Goal: Information Seeking & Learning: Learn about a topic

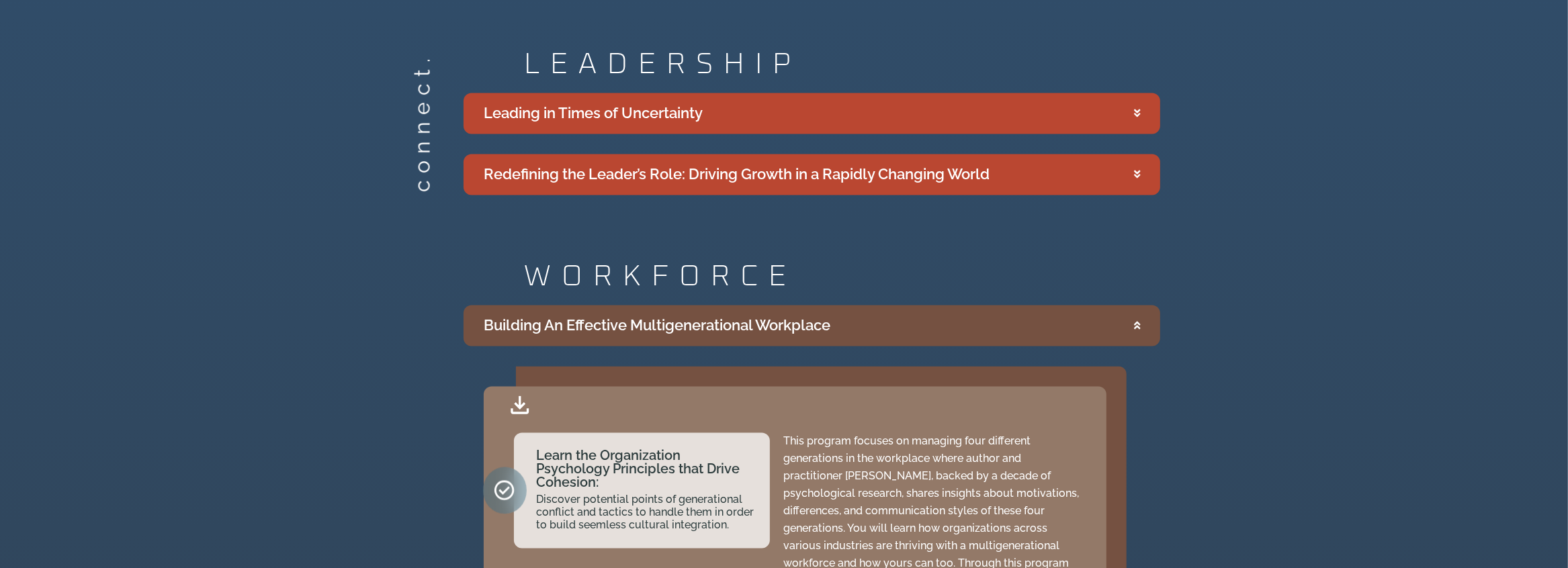
scroll to position [3168, 0]
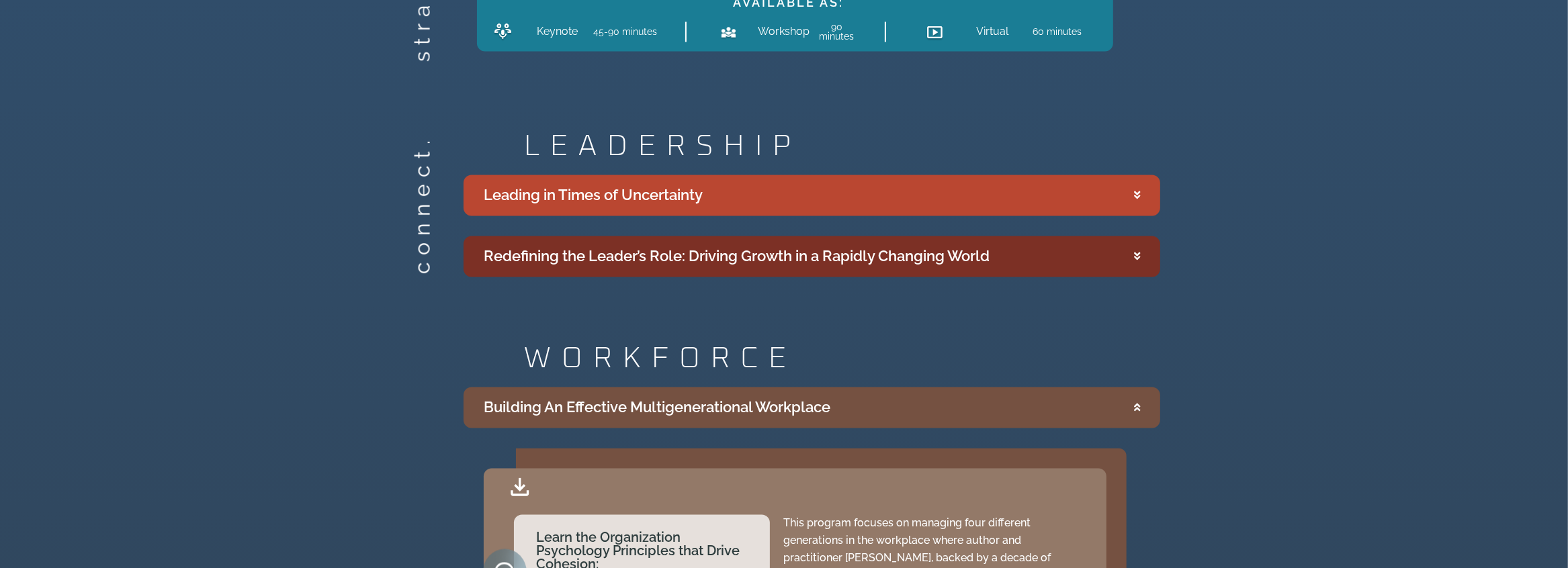
click at [685, 245] on div "Redefining the Leader’s Role: Driving Growth in a Rapidly Changing World" at bounding box center [736, 256] width 505 height 22
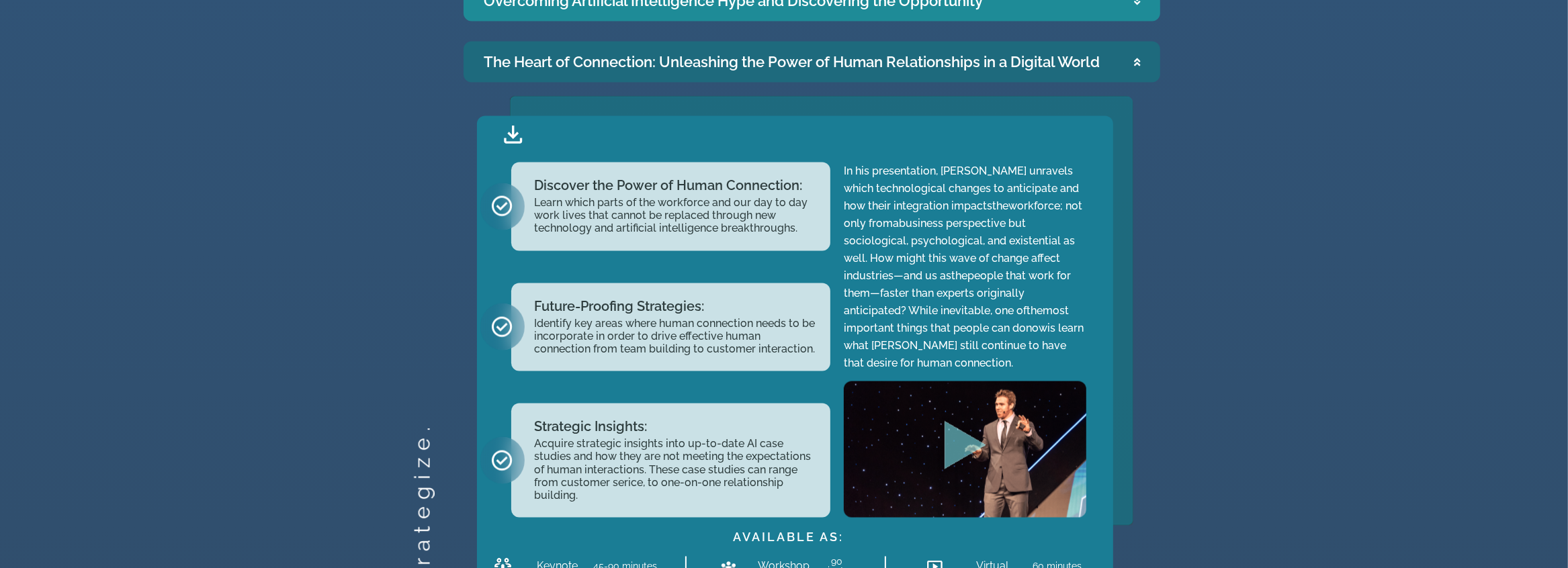
scroll to position [2631, 0]
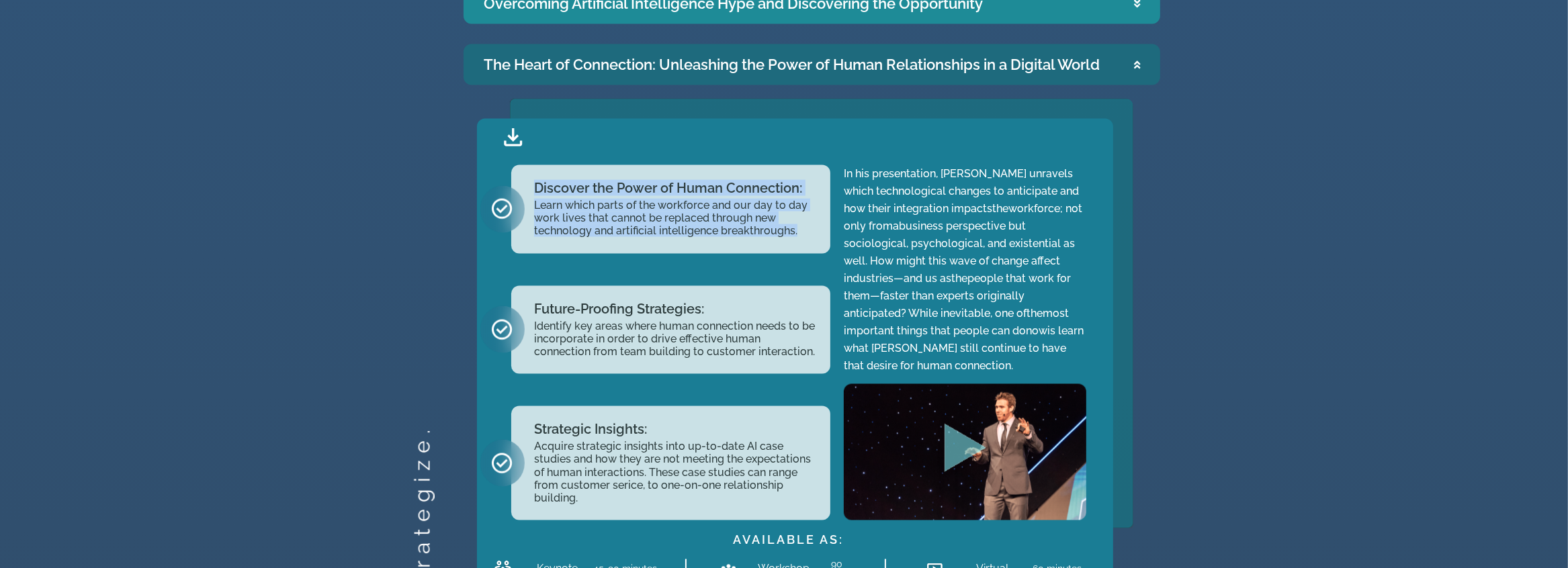
drag, startPoint x: 536, startPoint y: 145, endPoint x: 823, endPoint y: 199, distance: 292.0
click at [823, 199] on div "Discover the Power of Human Connection: Learn which parts of the workforce and …" at bounding box center [671, 209] width 319 height 89
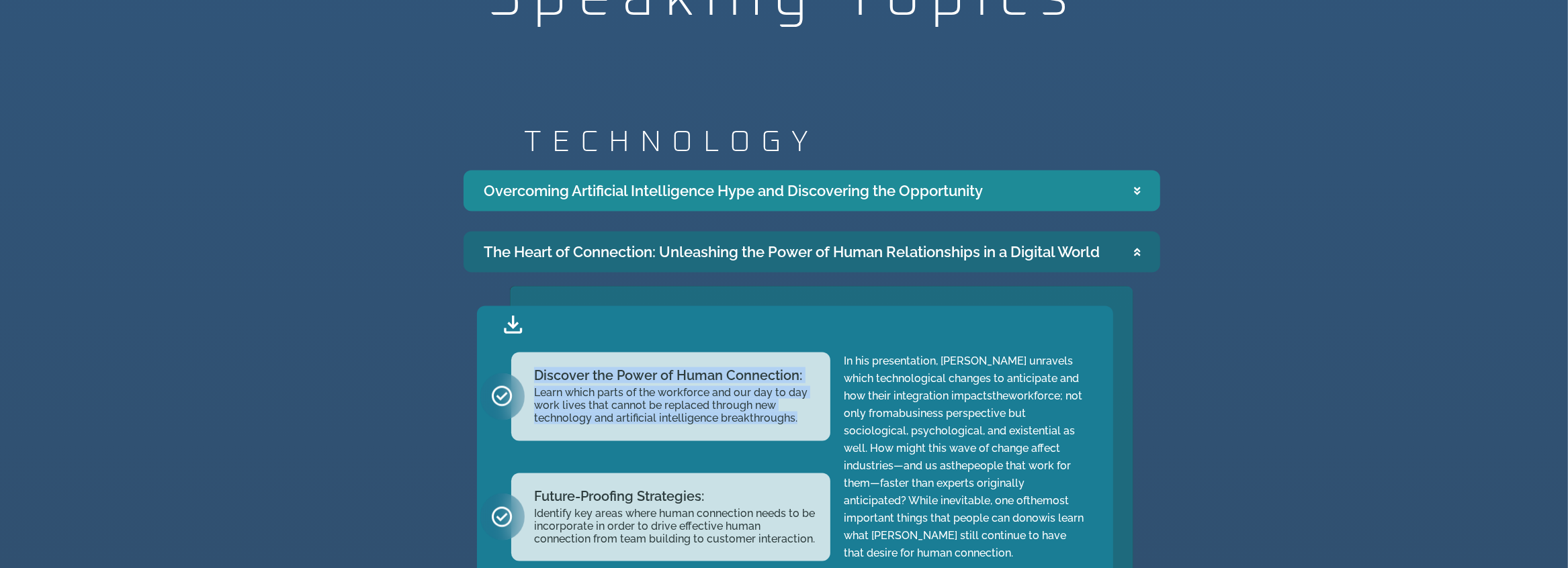
scroll to position [2429, 0]
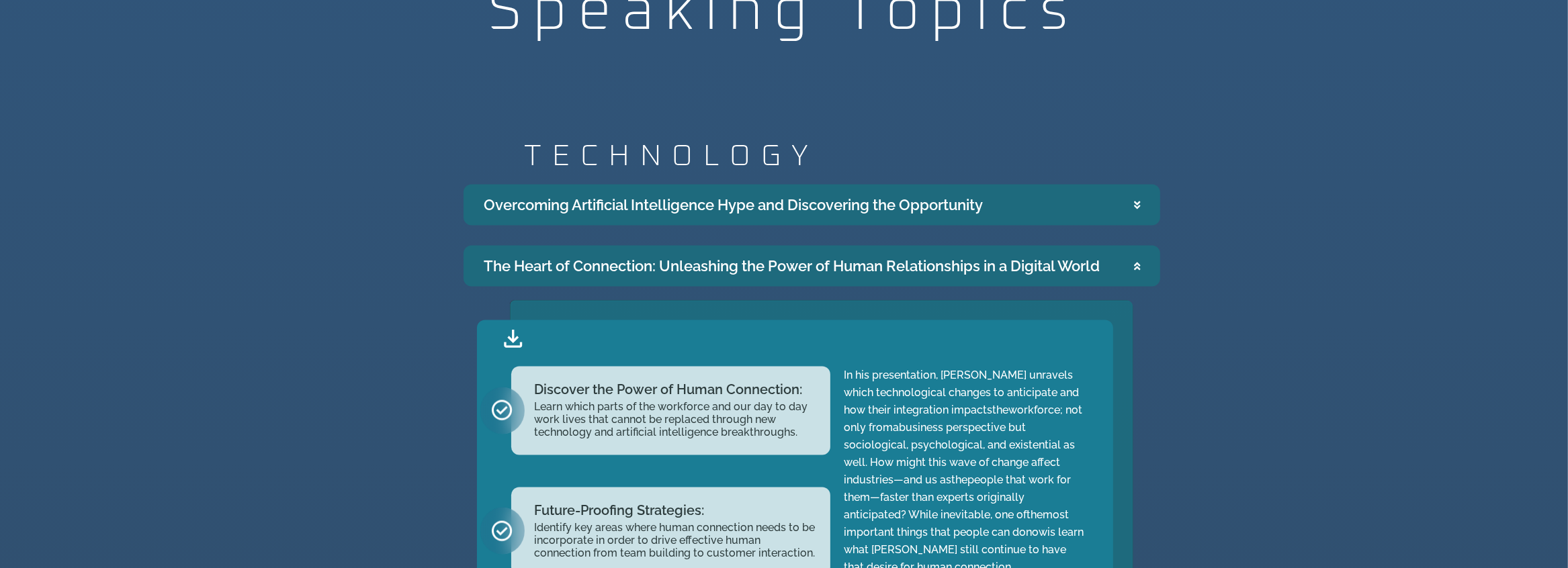
click at [859, 194] on div "Overcoming Artificial Intelligence Hype and Discovering the Opportunity" at bounding box center [734, 205] width 499 height 22
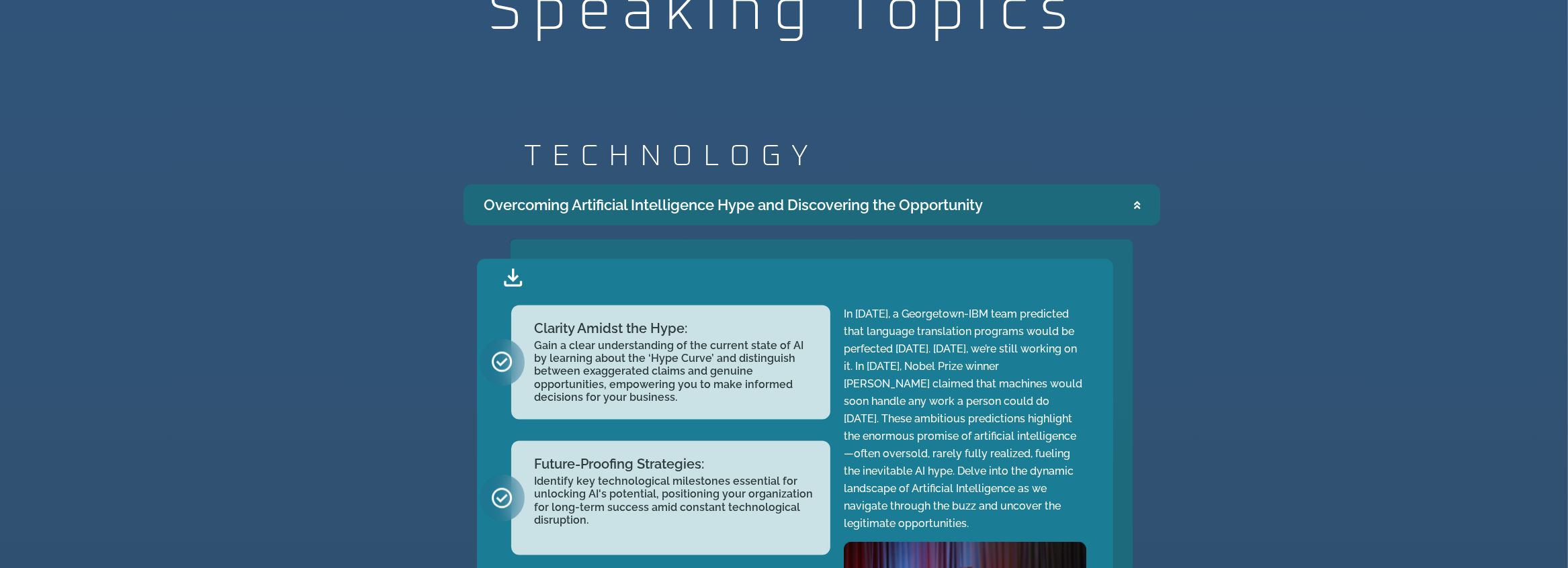
drag, startPoint x: 1000, startPoint y: 164, endPoint x: 474, endPoint y: 159, distance: 526.0
click at [474, 184] on summary "Overcoming Artificial Intelligence Hype and Discovering the Opportunity" at bounding box center [811, 205] width 697 height 41
copy div "Overcoming Artificial Intelligence Hype and Discovering the Opportunity"
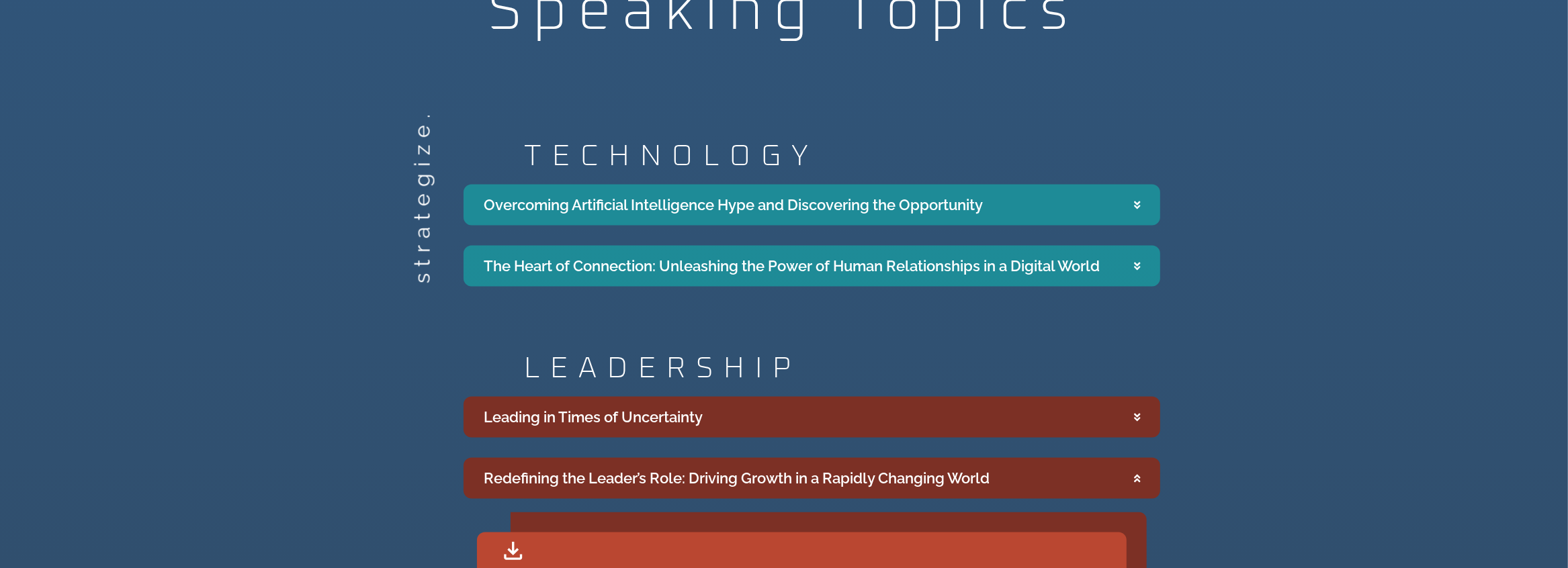
click at [1137, 412] on icon "Accordion. Open links with Enter or Space, close with Escape, and navigate with…" at bounding box center [1137, 417] width 6 height 10
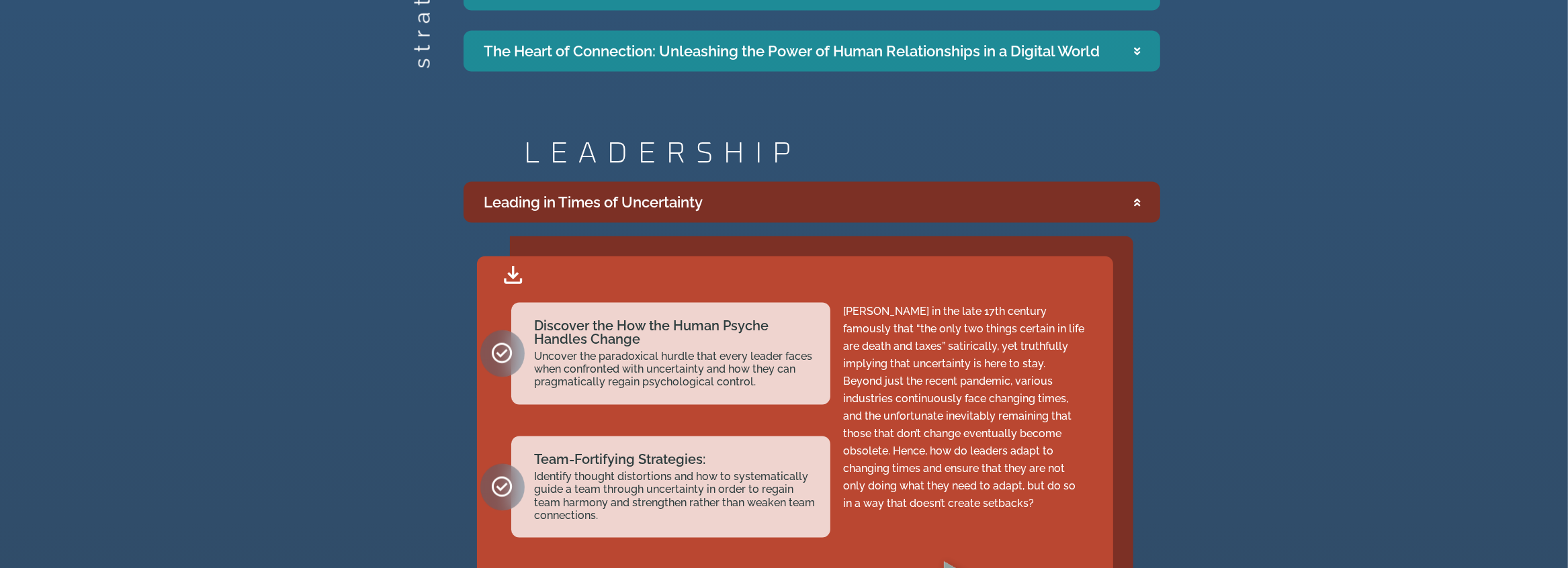
scroll to position [2631, 0]
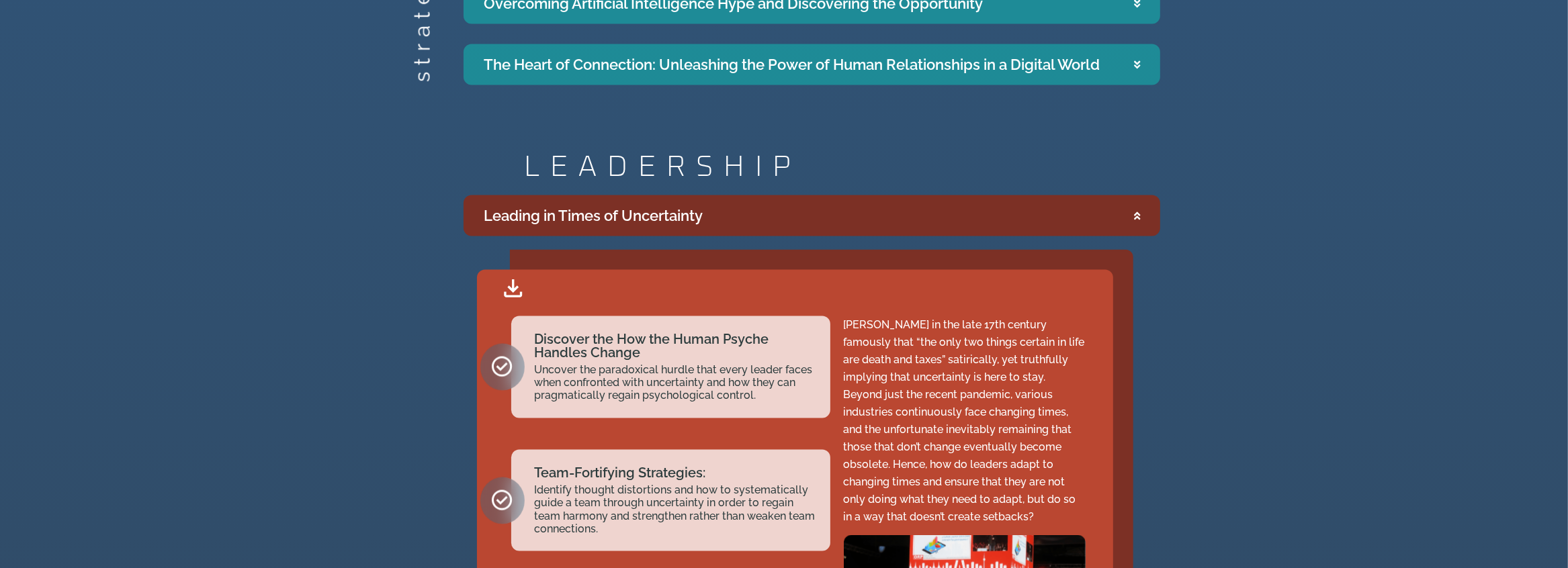
drag, startPoint x: 707, startPoint y: 174, endPoint x: 487, endPoint y: 172, distance: 220.0
click at [487, 195] on summary "Leading in Times of Uncertainty" at bounding box center [811, 216] width 697 height 41
copy div "Leading in Times of Uncertainty"
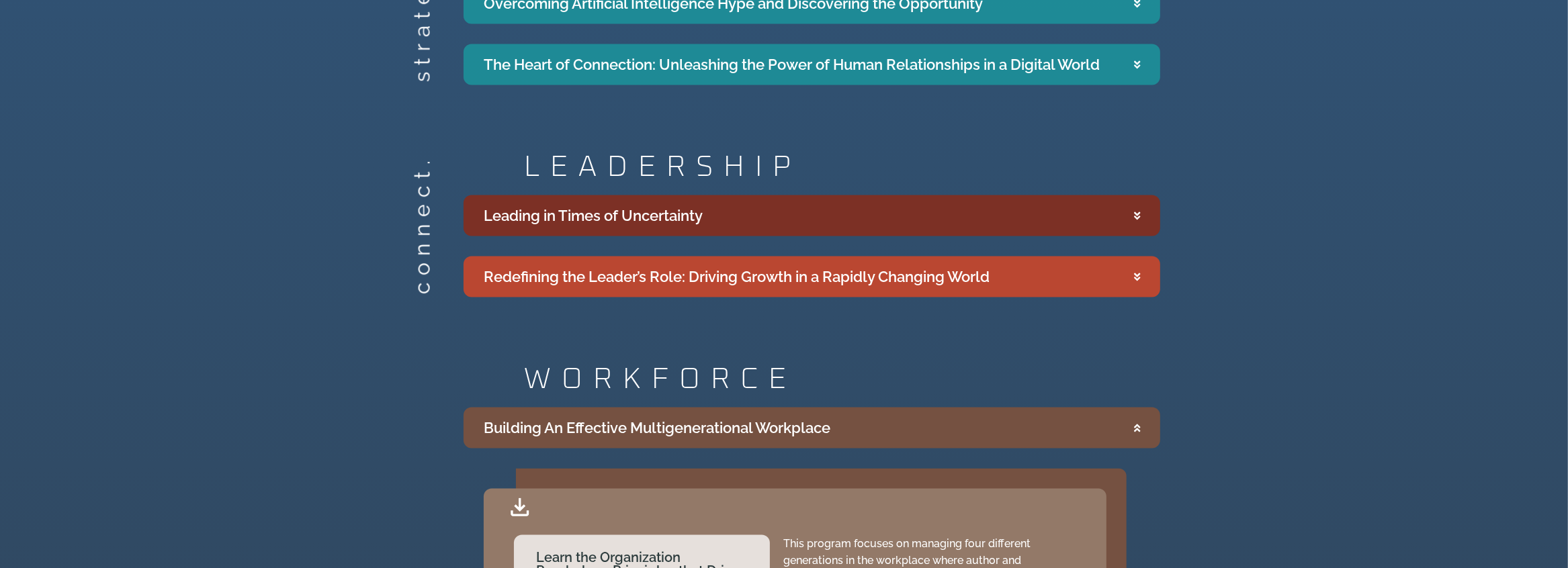
click at [1136, 211] on icon "Accordion. Open links with Enter or Space, close with Escape, and navigate with…" at bounding box center [1137, 216] width 6 height 10
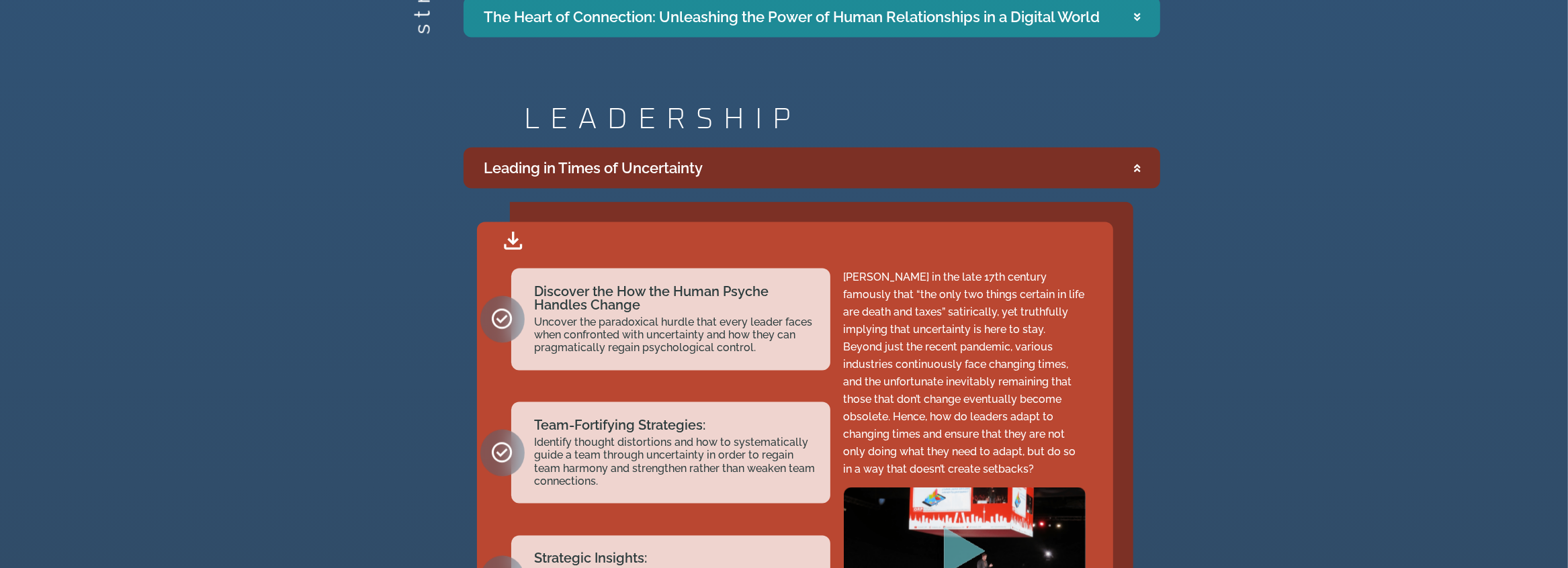
scroll to position [2698, 0]
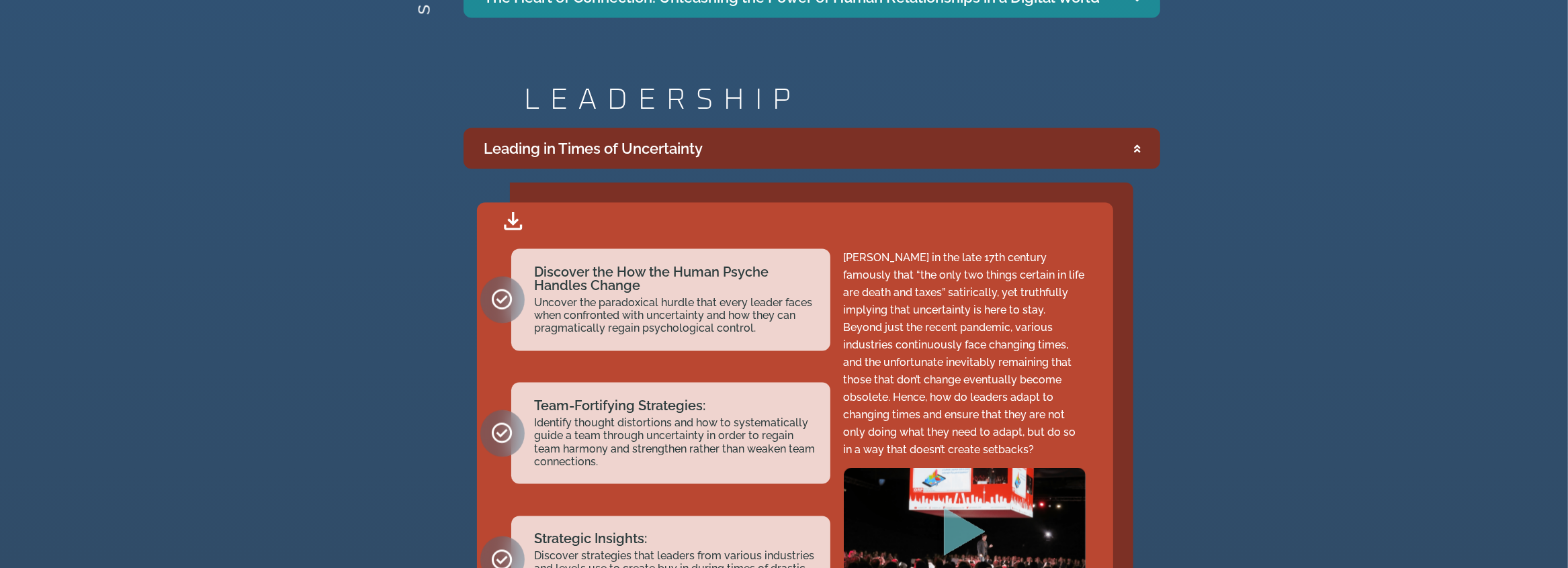
drag, startPoint x: 1045, startPoint y: 264, endPoint x: 1013, endPoint y: 406, distance: 145.6
click at [1013, 406] on p "[PERSON_NAME] in the late 17th century famously that “the only two things certa…" at bounding box center [965, 353] width 243 height 209
copy p "Beyond just the recent pandemic, various industries continuously face changing …"
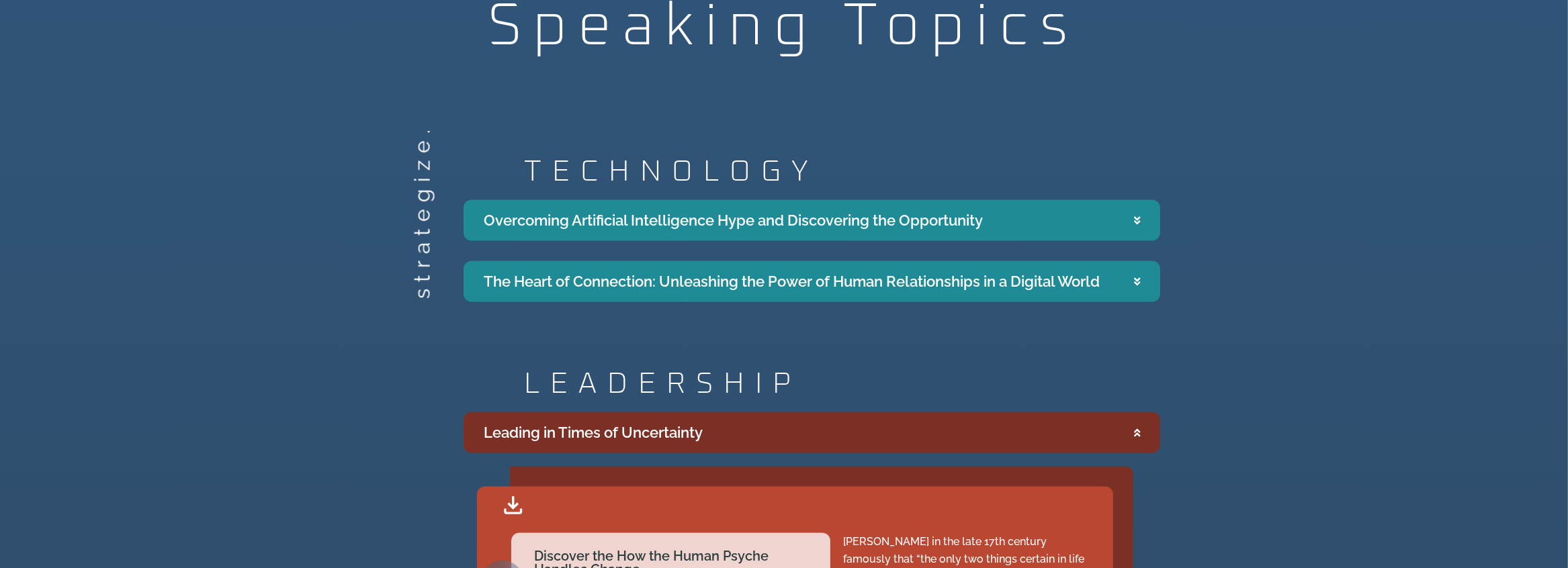
scroll to position [2305, 0]
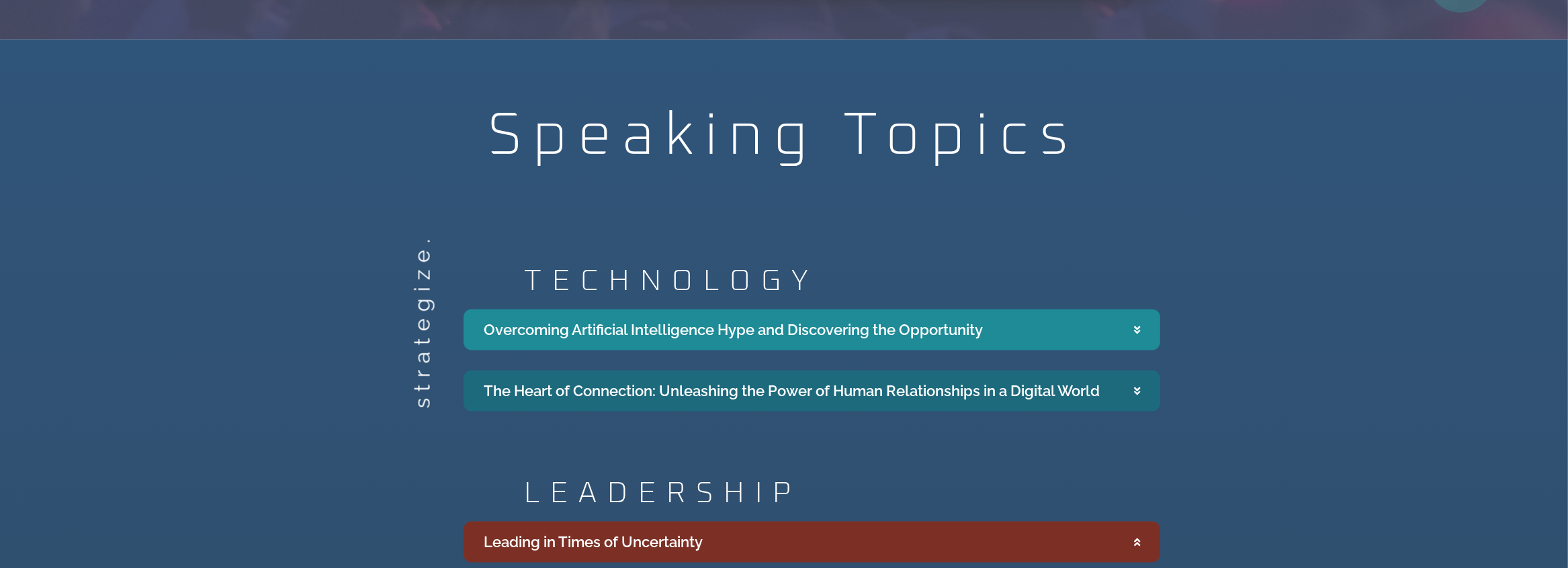
click at [1136, 386] on icon "Accordion. Open links with Enter or Space, close with Escape, and navigate with…" at bounding box center [1137, 391] width 6 height 10
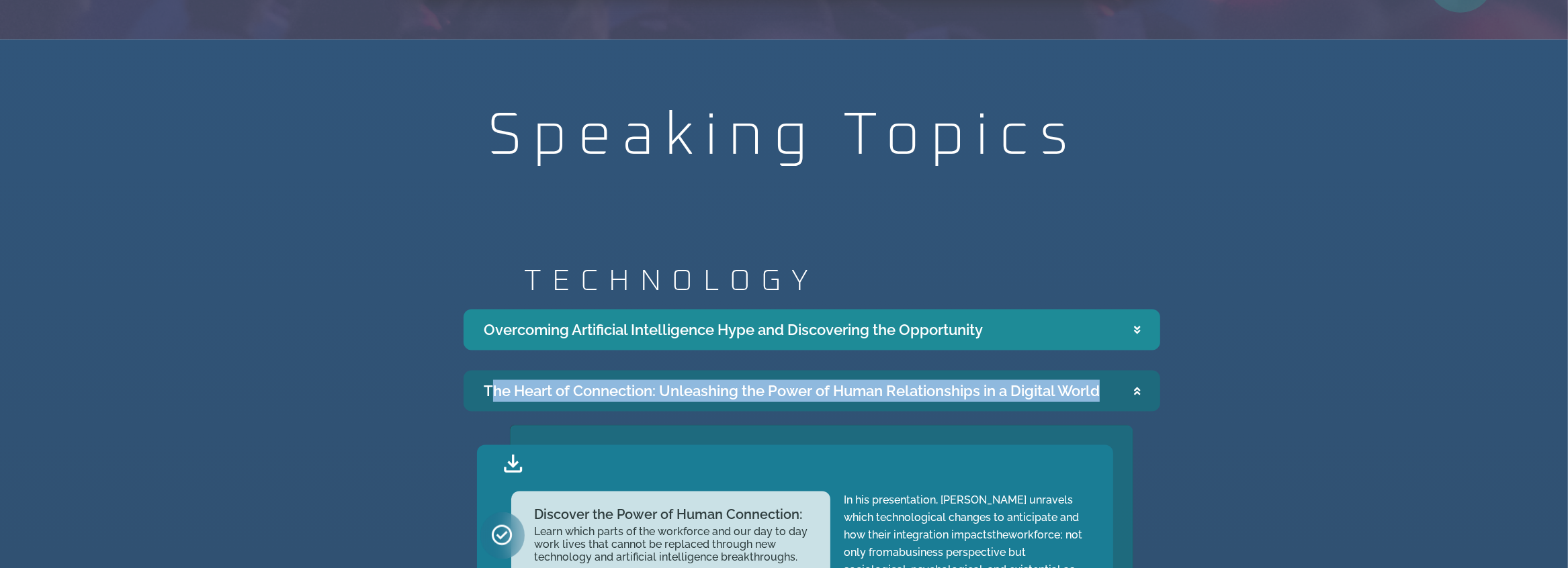
drag, startPoint x: 487, startPoint y: 352, endPoint x: 1133, endPoint y: 349, distance: 646.0
click at [1133, 371] on summary "The Heart of Connection: Unleashing the Power of Human Relationships in a Digit…" at bounding box center [811, 392] width 697 height 41
copy summary "The Heart of Connection: Unleashing the Power of Human Relationships in a Digit…"
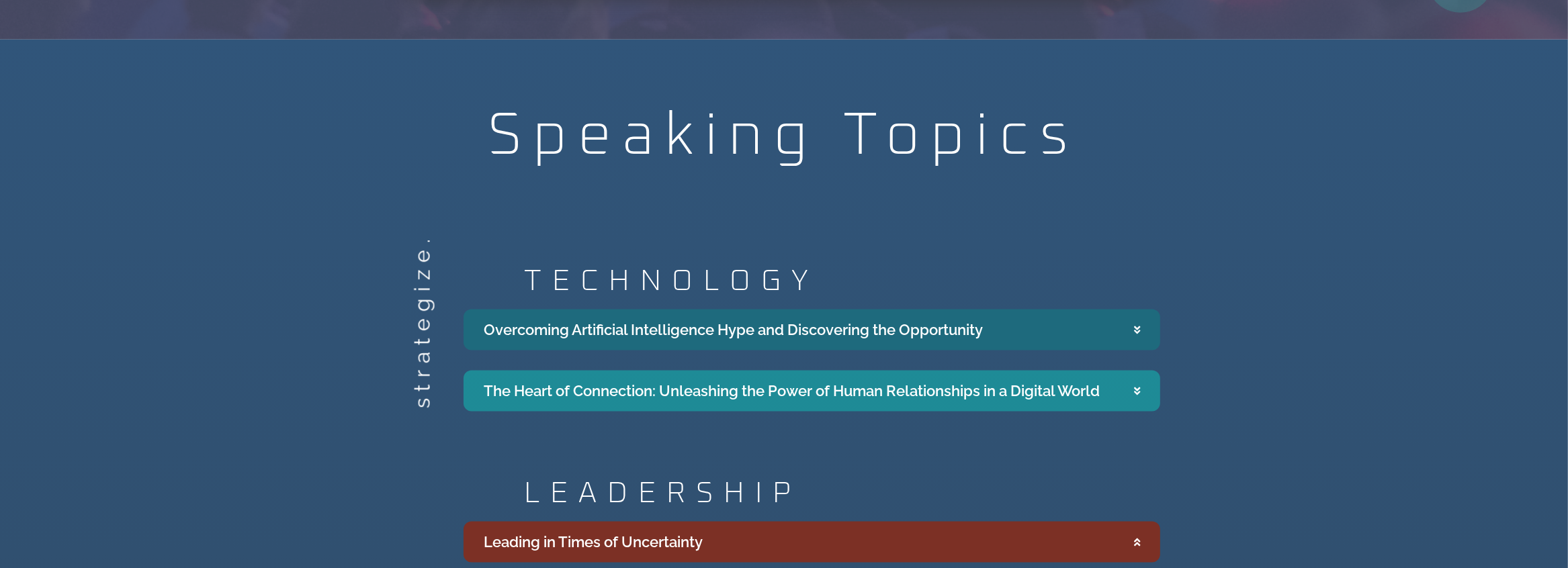
click at [1137, 325] on icon "Accordion. Open links with Enter or Space, close with Escape, and navigate with…" at bounding box center [1137, 330] width 6 height 10
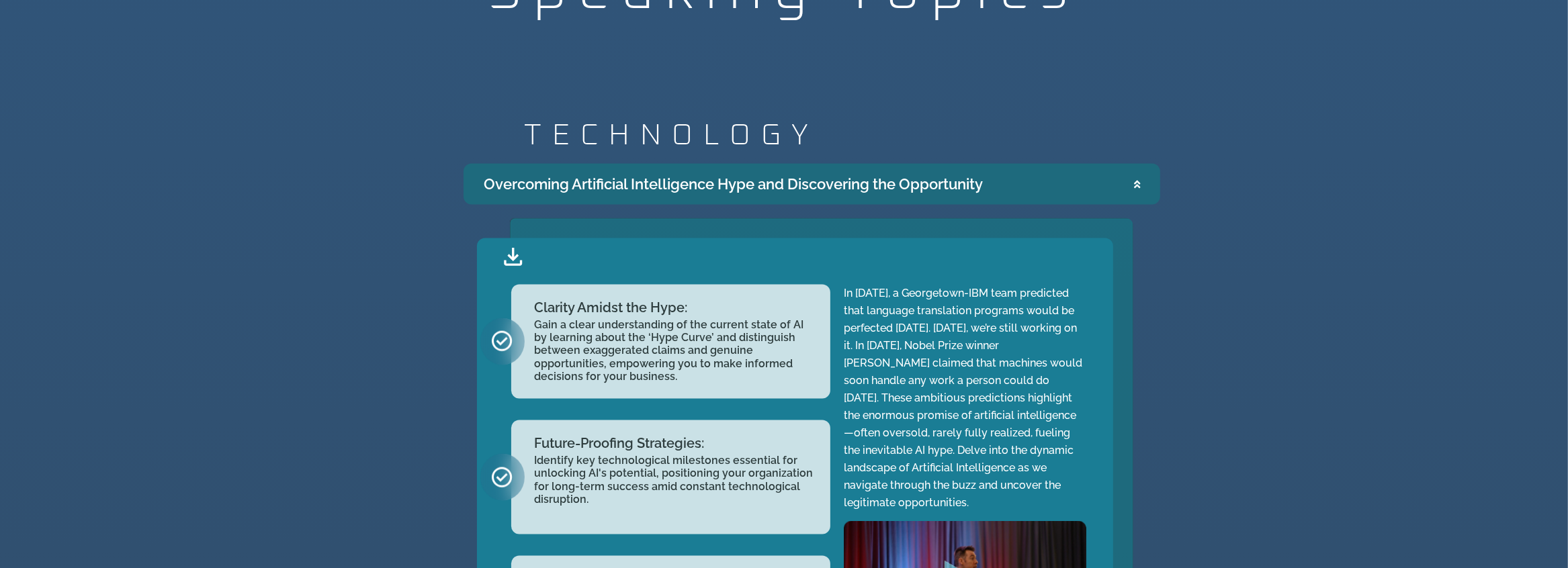
scroll to position [2439, 0]
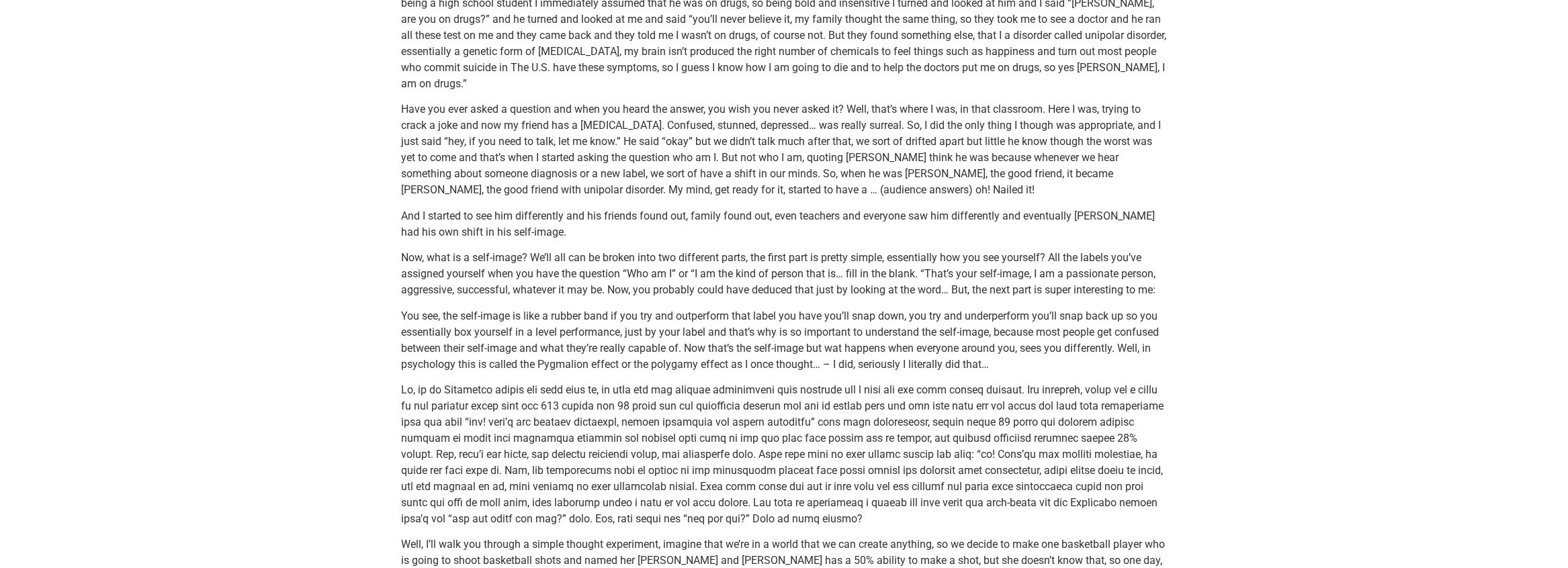
scroll to position [1410, 0]
